Goal: Transaction & Acquisition: Purchase product/service

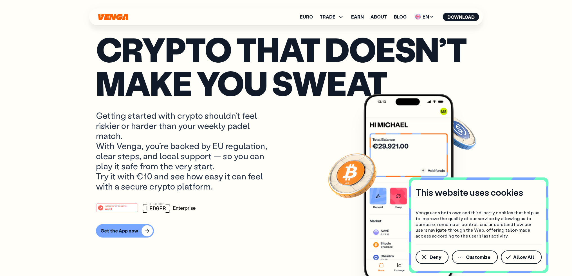
click at [292, 64] on p "Crypto that doesn’t make you sweat" at bounding box center [286, 66] width 380 height 68
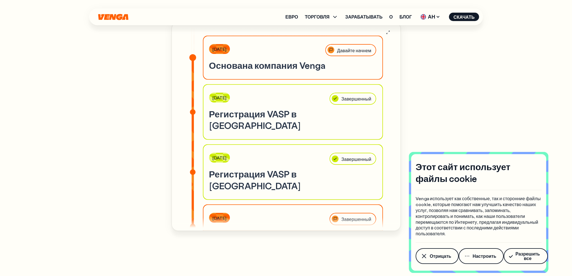
scroll to position [1928, 0]
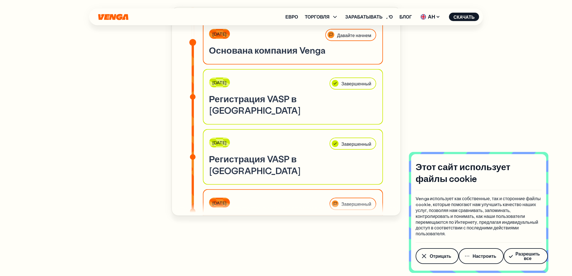
click at [453, 136] on div "Наша дорожная карта Мы запустились — и это только начало. От новых функций до б…" at bounding box center [286, 127] width 405 height 552
click at [323, 17] on font "ТОРГОВЛЯ" at bounding box center [317, 17] width 25 height 6
click at [325, 28] on font "Купить" at bounding box center [322, 29] width 16 height 6
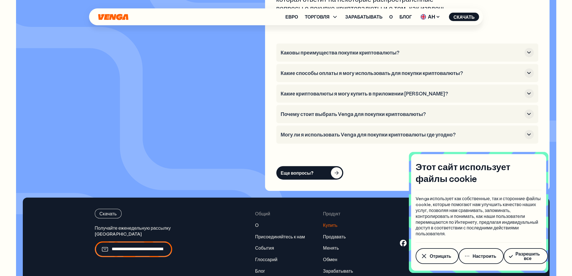
scroll to position [1744, 0]
click at [406, 48] on button "Каковы преимущества покупки криптовалюты?" at bounding box center [407, 52] width 253 height 9
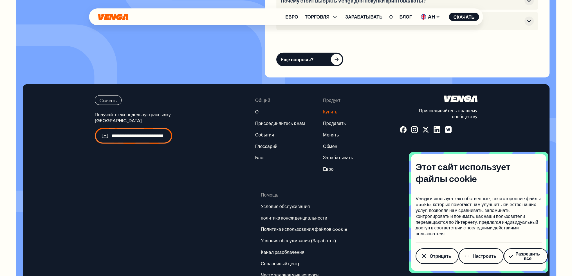
scroll to position [1913, 0]
click at [129, 21] on div "Евро ТОРГОВЛЯ Купить Продавать Менять Обмен Зарабатывать О Блог АН Английский -…" at bounding box center [286, 16] width 394 height 17
click at [363, 14] on ul "Евро ТОРГОВЛЯ Купить Продавать Менять Обмен Зарабатывать О Блог АН Английский -…" at bounding box center [382, 16] width 194 height 9
click at [360, 16] on font "Зарабатывать" at bounding box center [363, 17] width 37 height 6
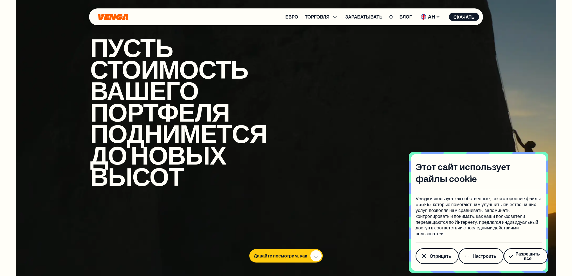
click at [111, 12] on div "Евро ТОРГОВЛЯ Купить Продавать Менять Обмен Зарабатывать О Блог АН Английский -…" at bounding box center [286, 16] width 394 height 17
